Goal: Contribute content: Add original content to the website for others to see

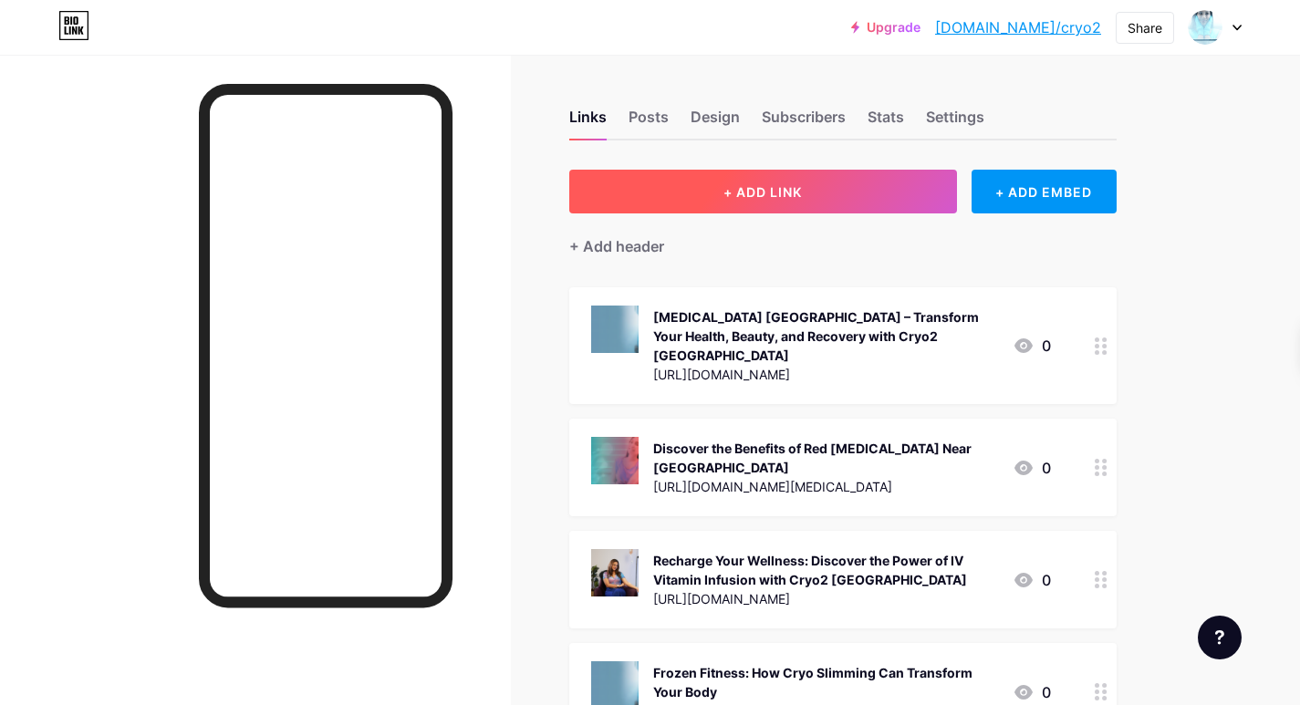
click at [776, 188] on span "+ ADD LINK" at bounding box center [763, 192] width 78 height 16
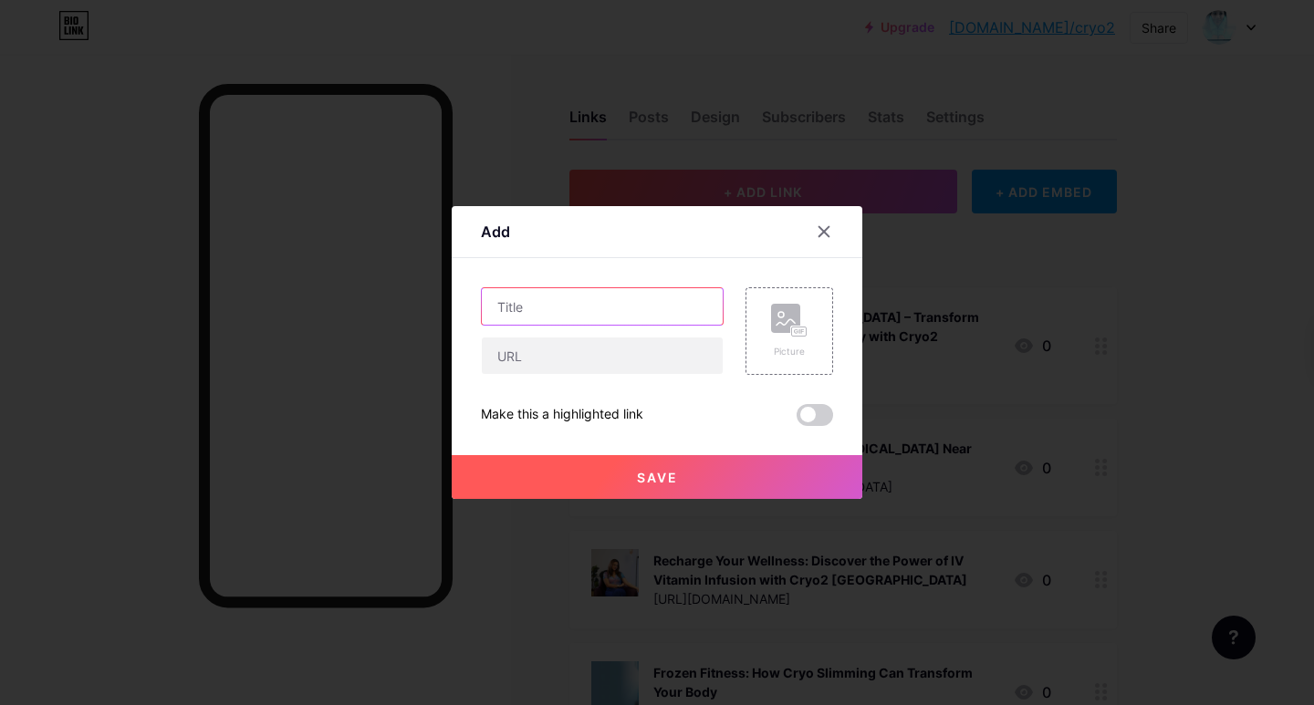
click at [554, 303] on input "text" at bounding box center [602, 306] width 241 height 36
paste input "Experience Radiant Healing with Cryo2 [GEOGRAPHIC_DATA]: Red [MEDICAL_DATA] Nea…"
type input "Experience Radiant Healing with Cryo2 [GEOGRAPHIC_DATA]: Red [MEDICAL_DATA] Nea…"
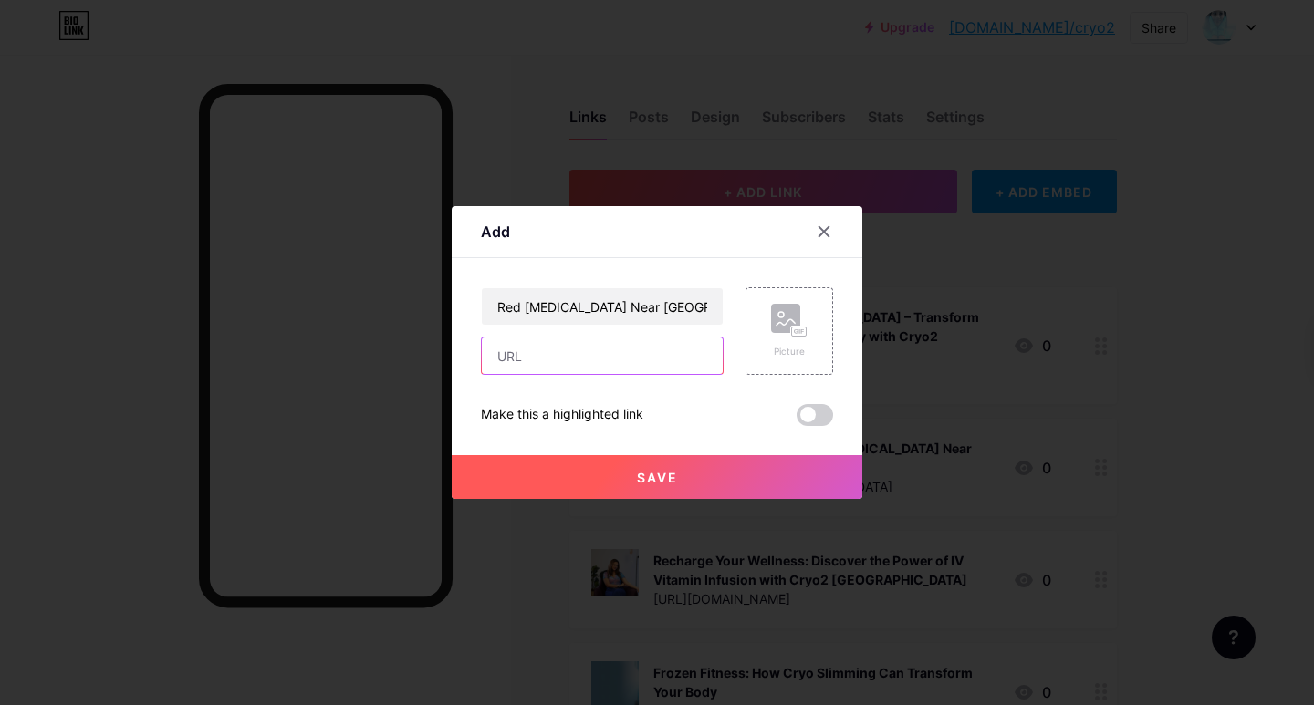
drag, startPoint x: 516, startPoint y: 362, endPoint x: 515, endPoint y: 316, distance: 46.6
click at [515, 362] on input "text" at bounding box center [602, 356] width 241 height 36
paste input "[URL][DOMAIN_NAME][MEDICAL_DATA]"
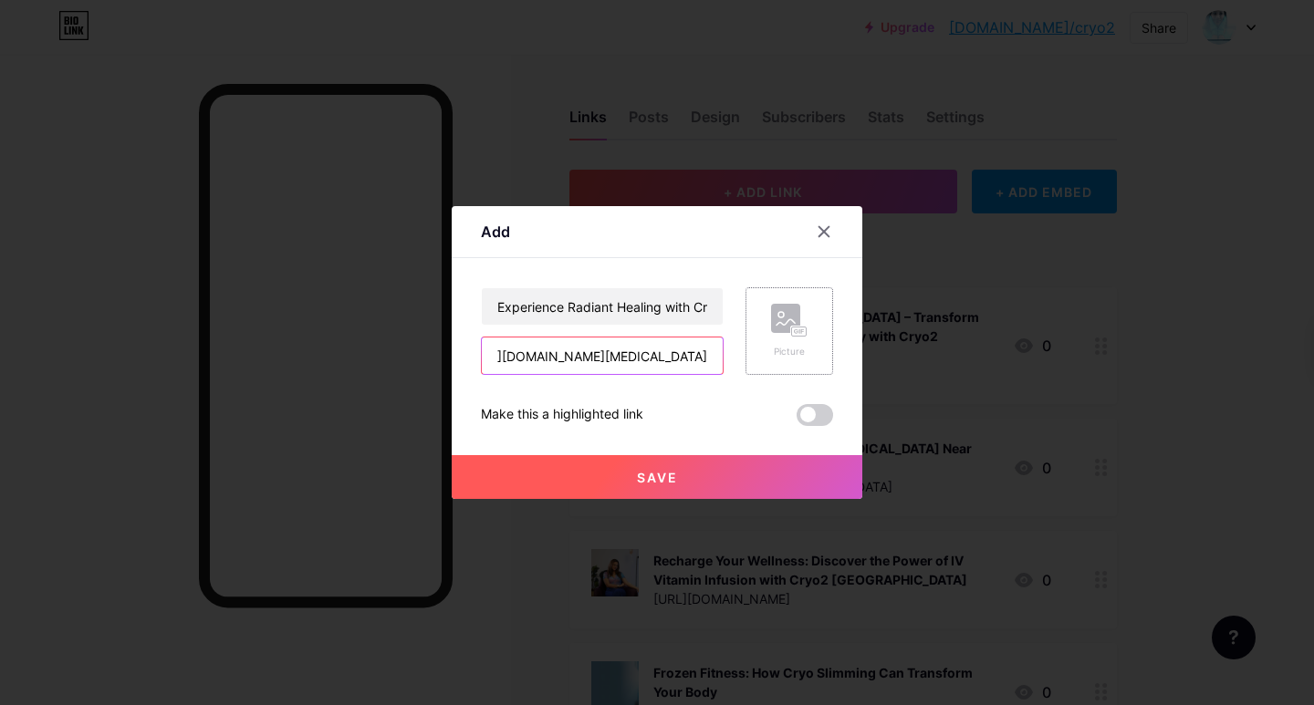
type input "[URL][DOMAIN_NAME][MEDICAL_DATA]"
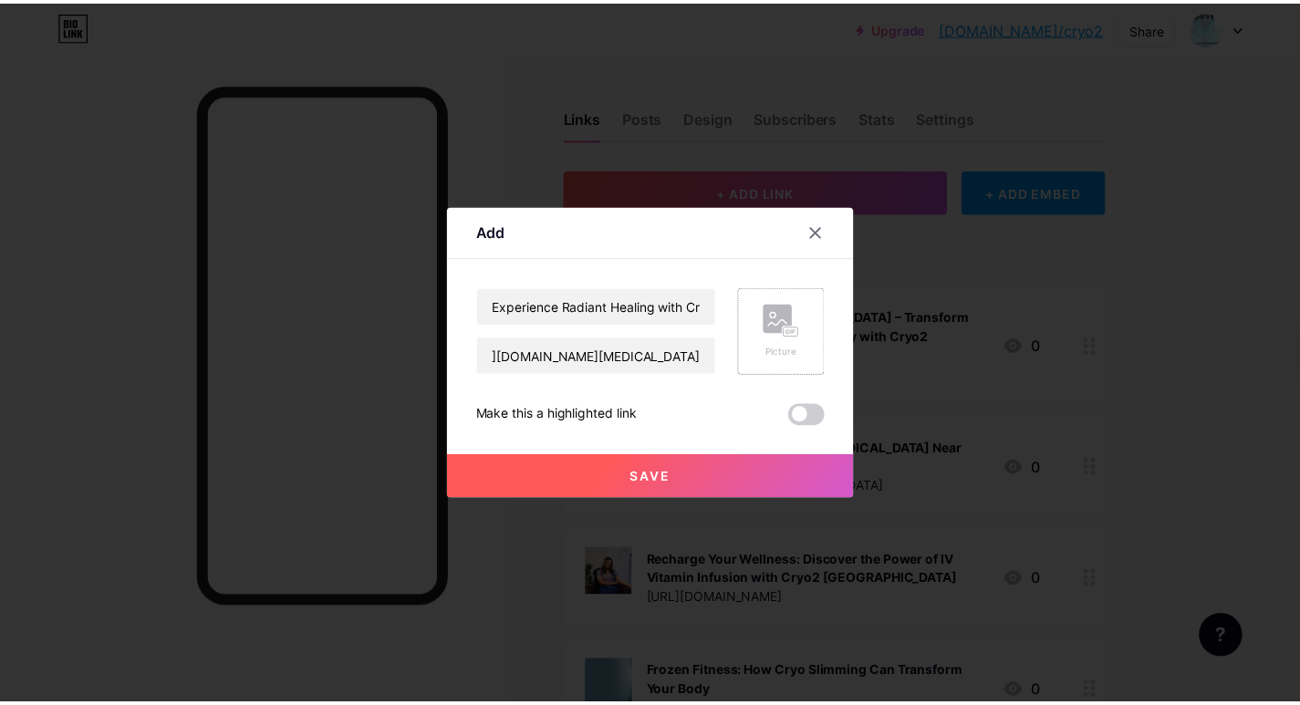
scroll to position [0, 0]
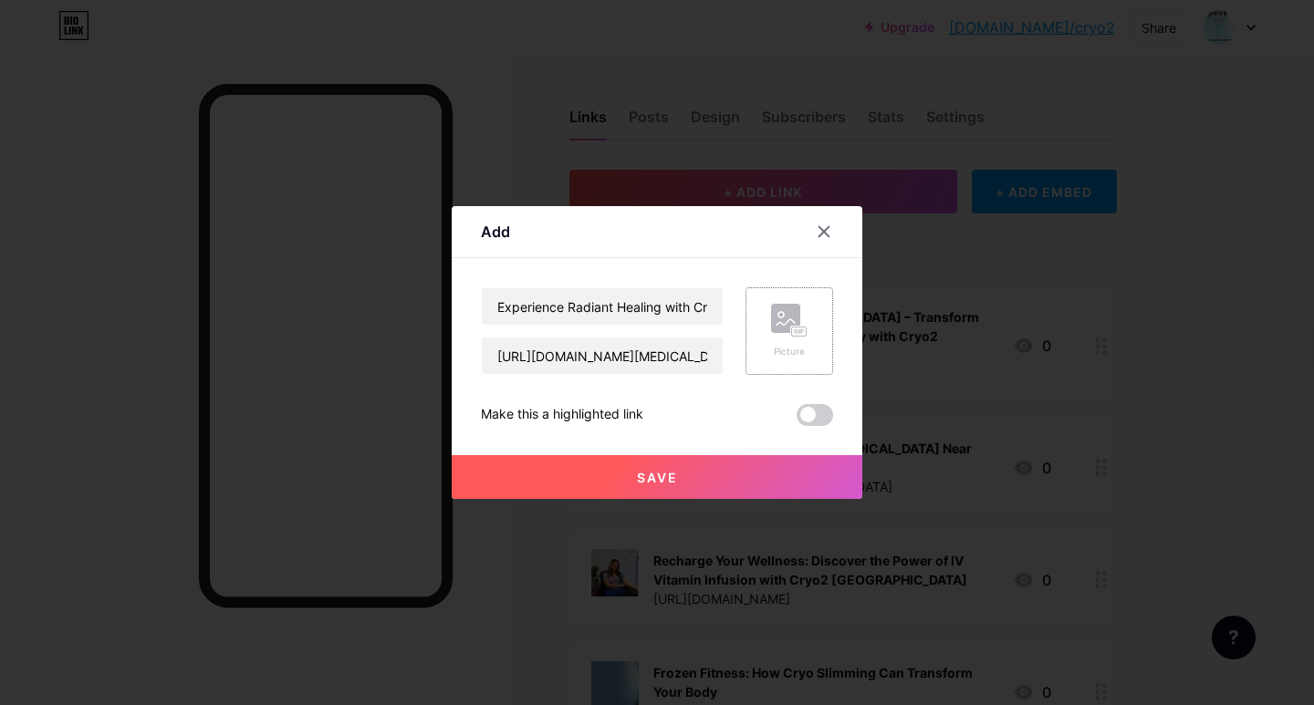
click at [811, 332] on div "Picture" at bounding box center [789, 331] width 88 height 88
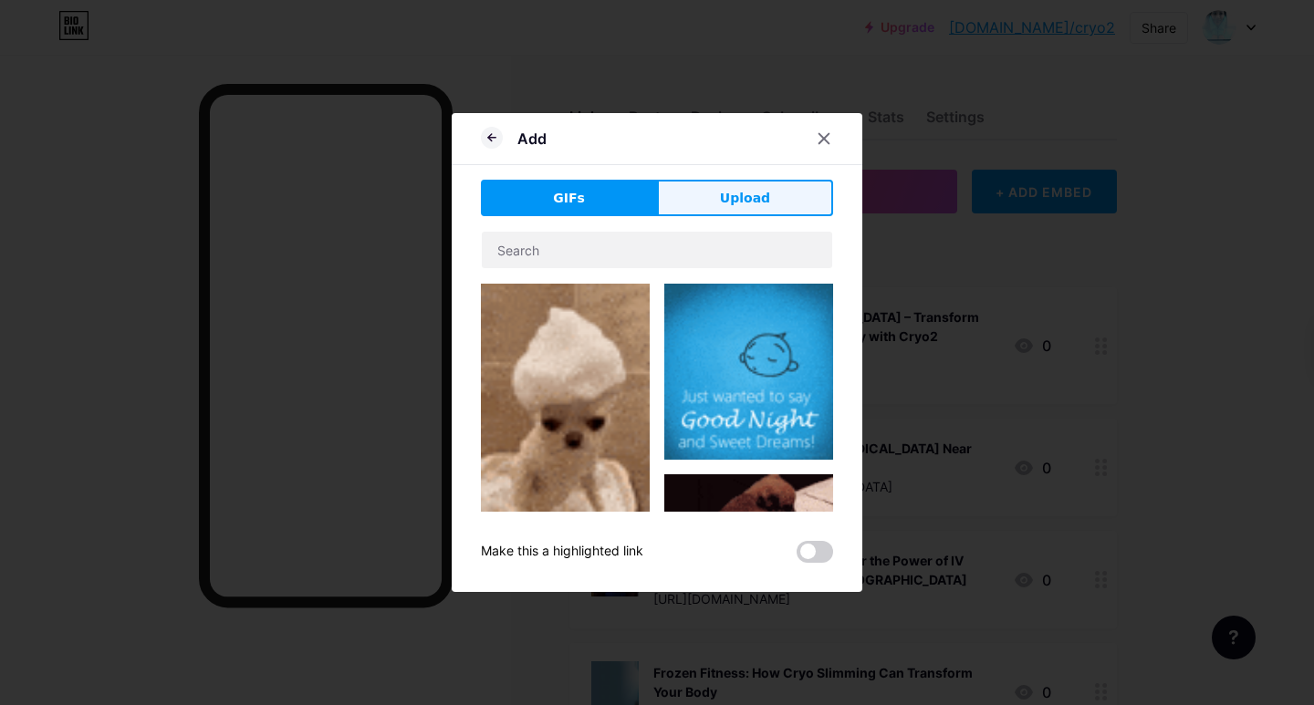
click at [791, 196] on button "Upload" at bounding box center [745, 198] width 176 height 36
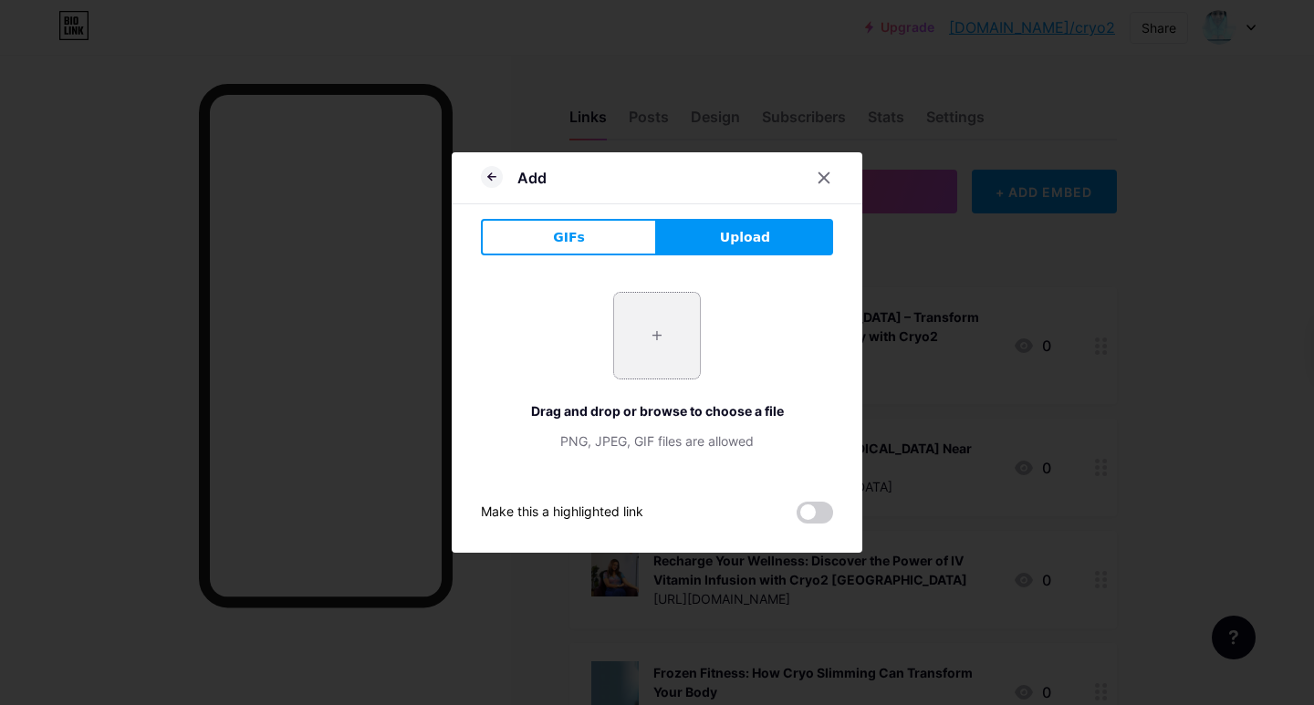
click at [641, 333] on input "file" at bounding box center [657, 336] width 86 height 86
type input "C:\fakepath\red-m-banner-img.jpg"
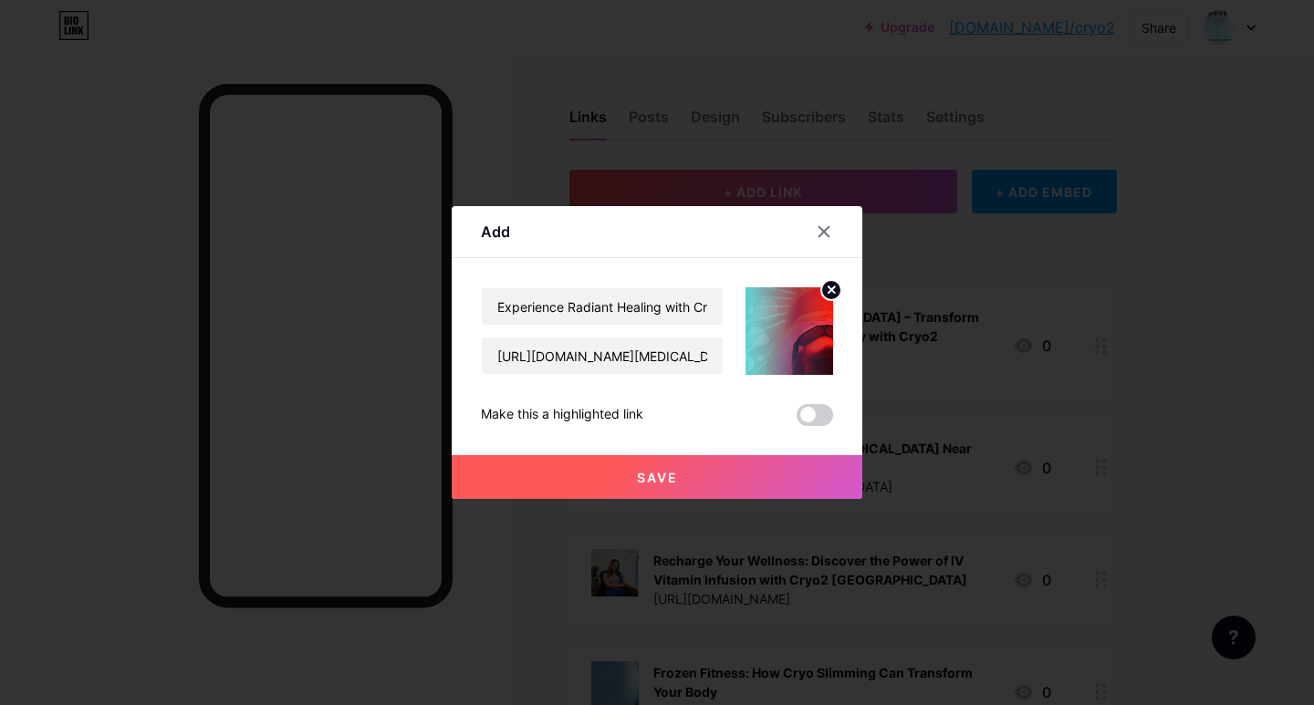
click at [682, 474] on button "Save" at bounding box center [657, 477] width 411 height 44
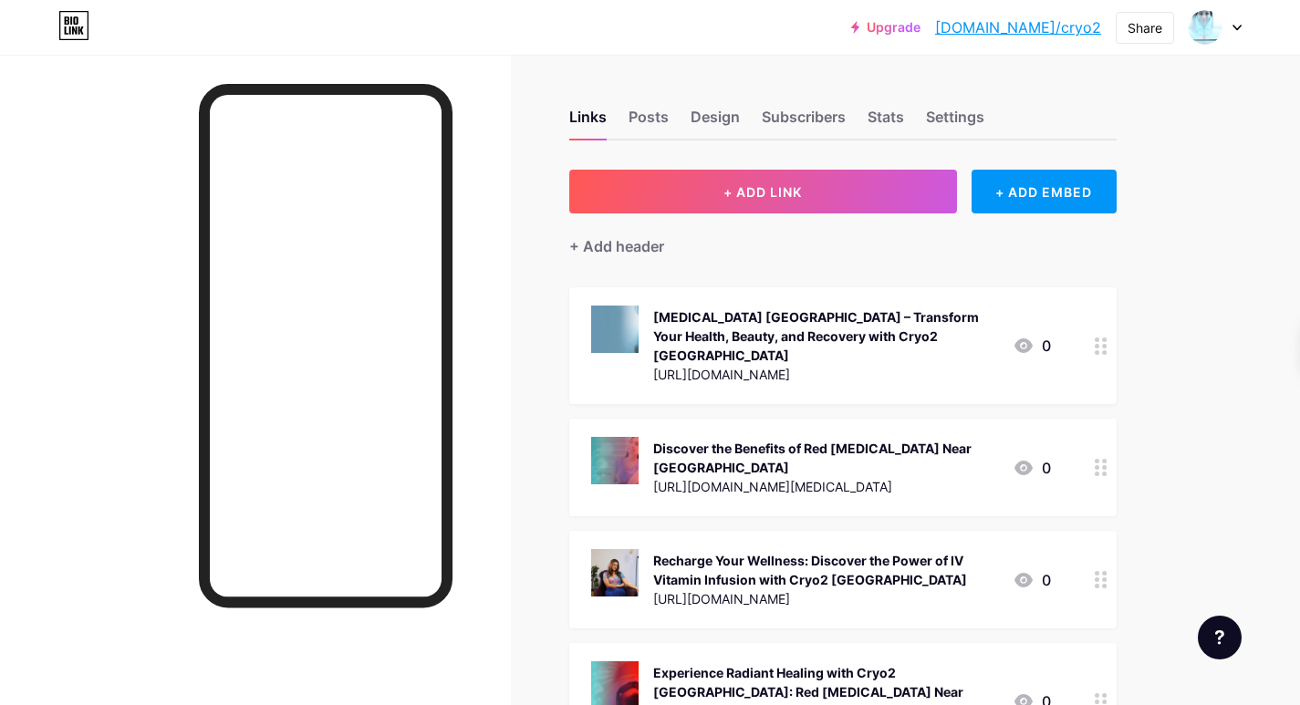
drag, startPoint x: 720, startPoint y: 650, endPoint x: 736, endPoint y: 586, distance: 65.9
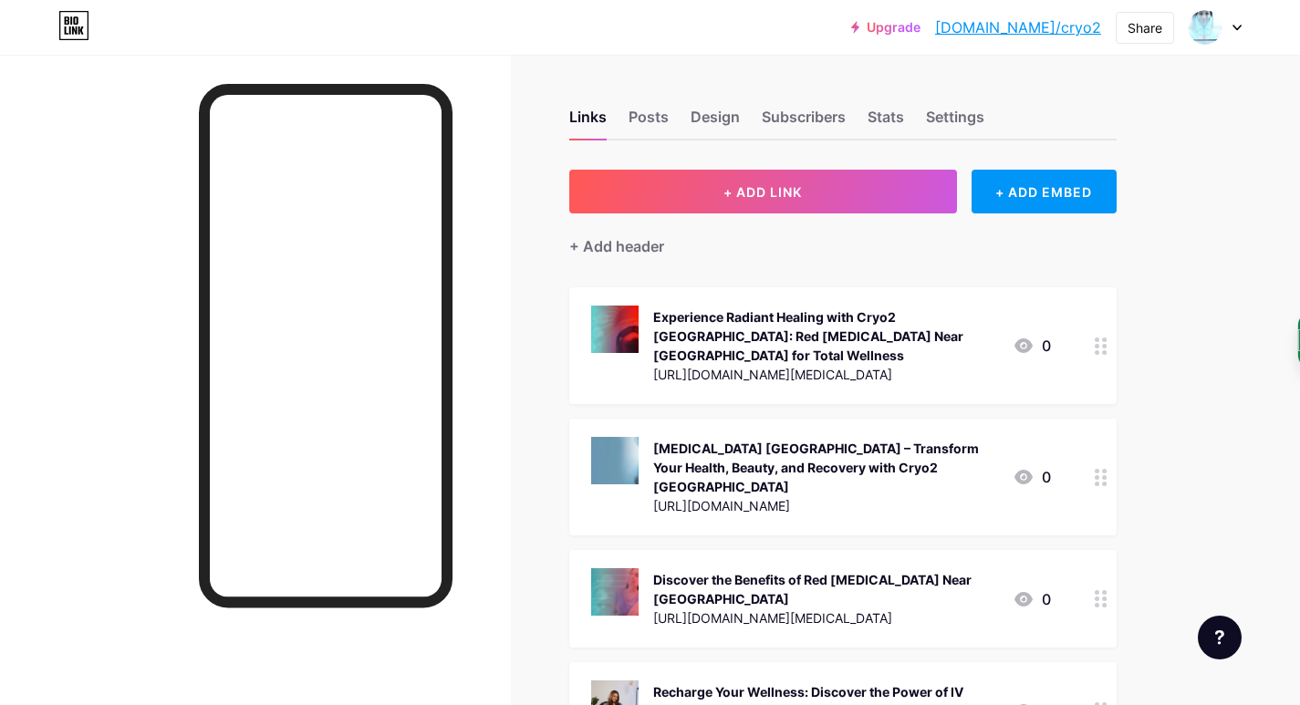
click at [1049, 466] on div "0" at bounding box center [1032, 477] width 38 height 22
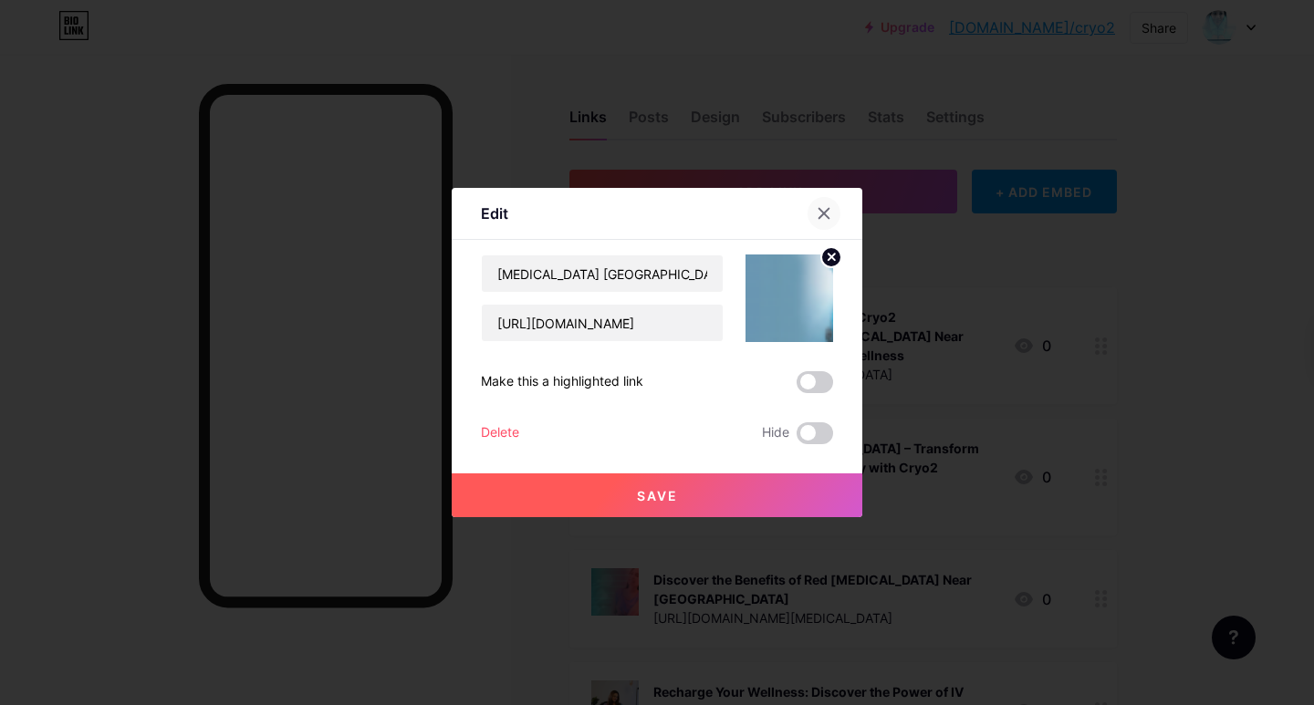
click at [821, 212] on icon at bounding box center [824, 214] width 10 height 10
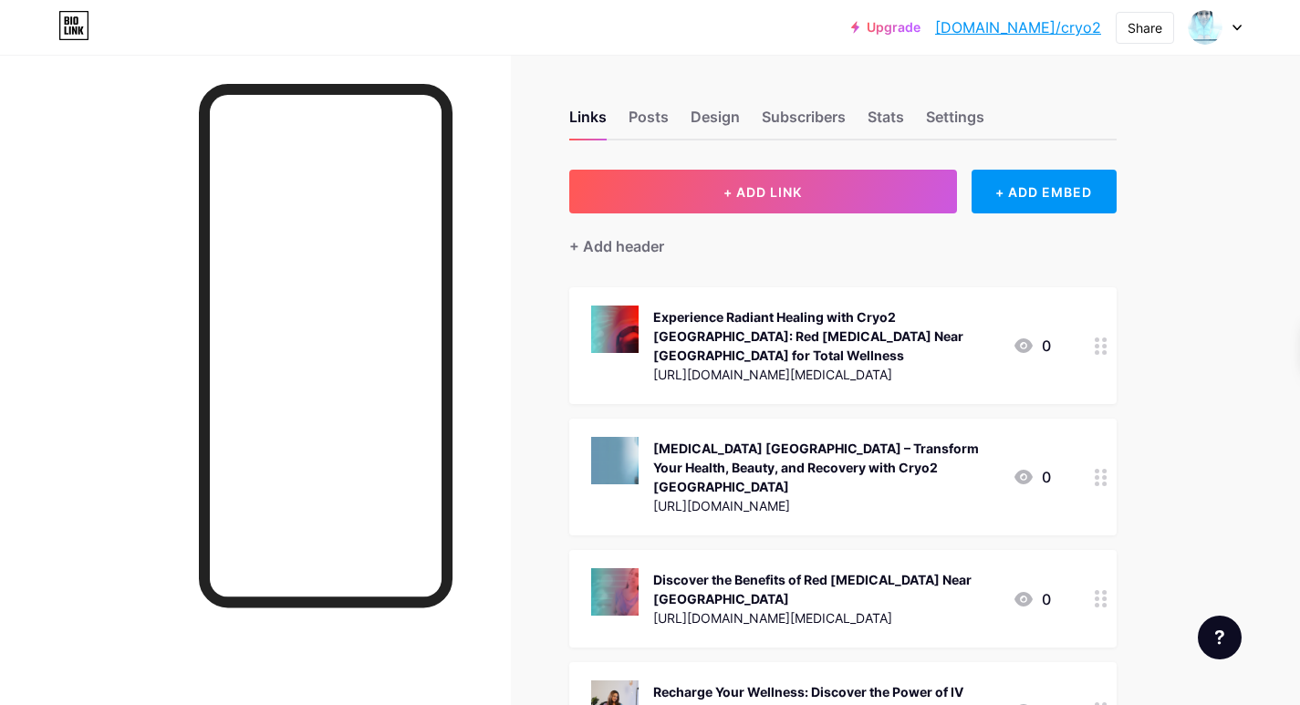
click at [1069, 24] on link "[DOMAIN_NAME]/cryo2" at bounding box center [1018, 27] width 166 height 22
